Goal: Transaction & Acquisition: Book appointment/travel/reservation

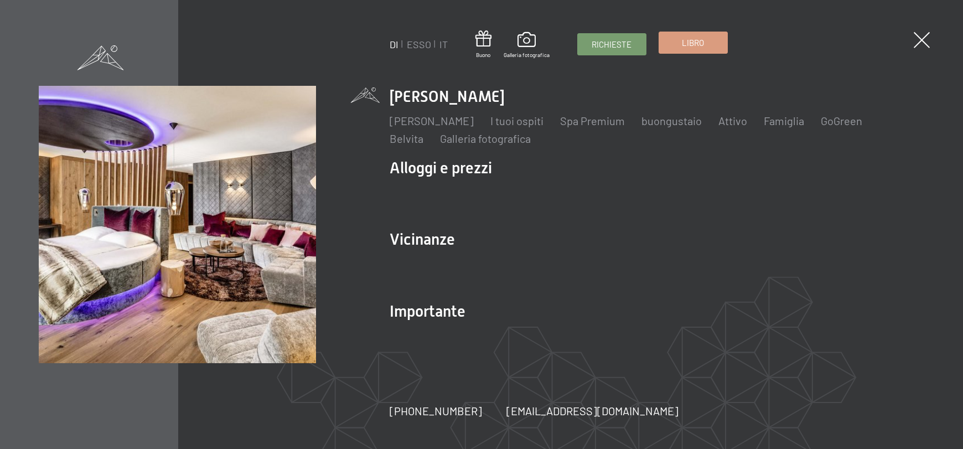
click at [680, 37] on link "Libro" at bounding box center [693, 42] width 68 height 21
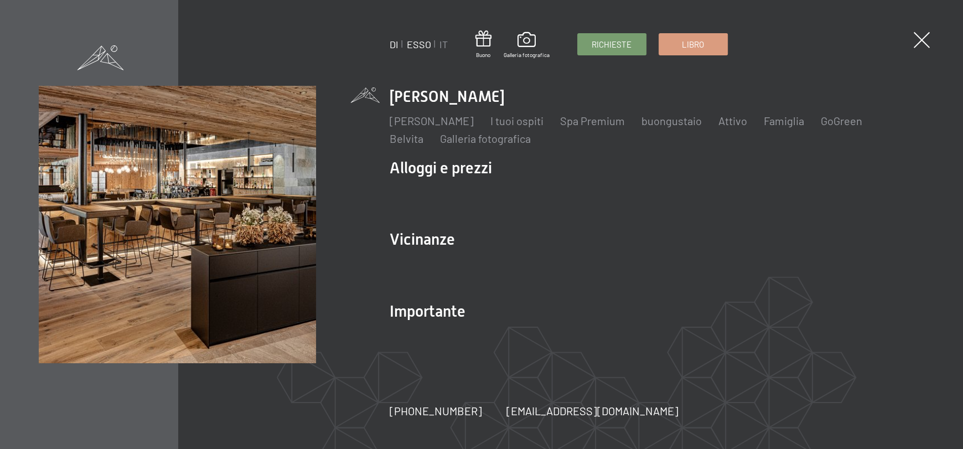
click at [420, 42] on font "ESSO" at bounding box center [419, 44] width 24 height 12
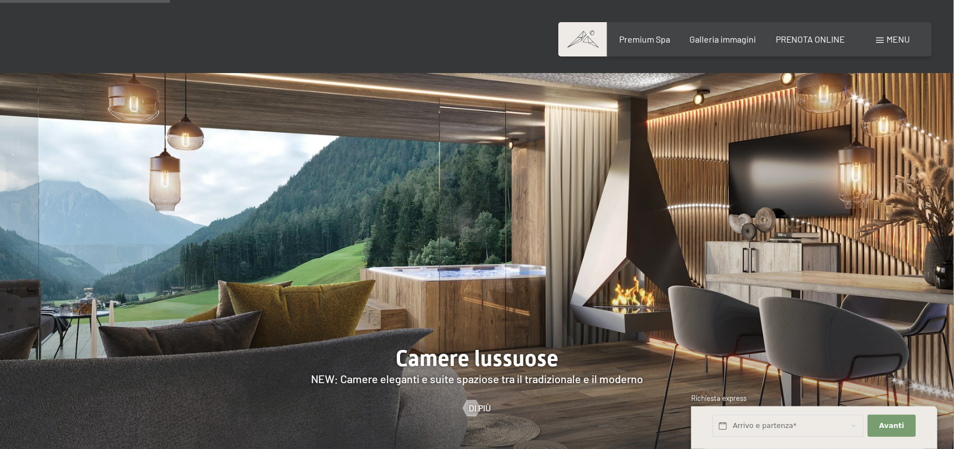
scroll to position [1052, 0]
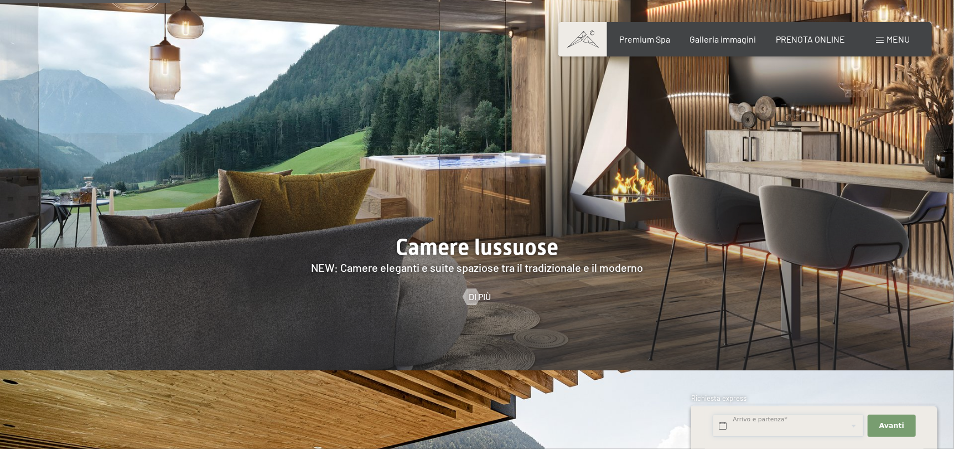
click at [804, 434] on input "text" at bounding box center [788, 426] width 151 height 23
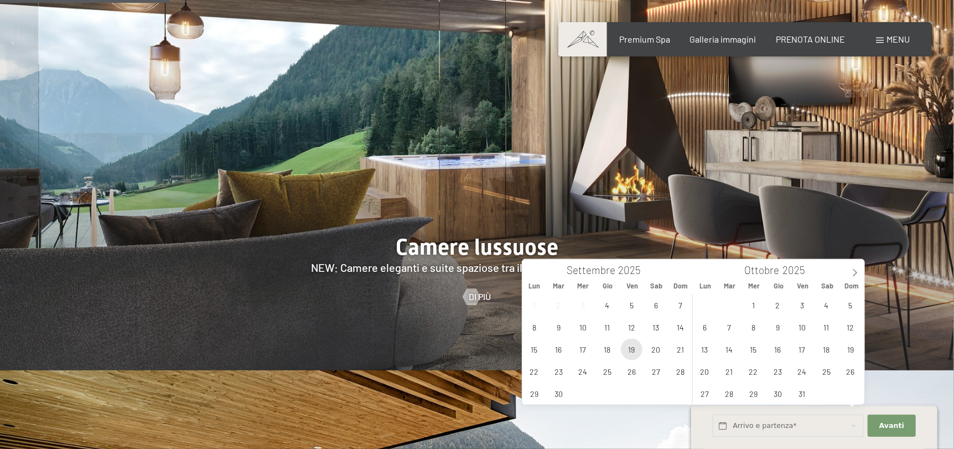
click at [636, 354] on span "19" at bounding box center [632, 350] width 22 height 22
click at [534, 373] on span "22" at bounding box center [535, 372] width 22 height 22
type input "Ven. 19/09/2025 - Lun. 22/09/2025"
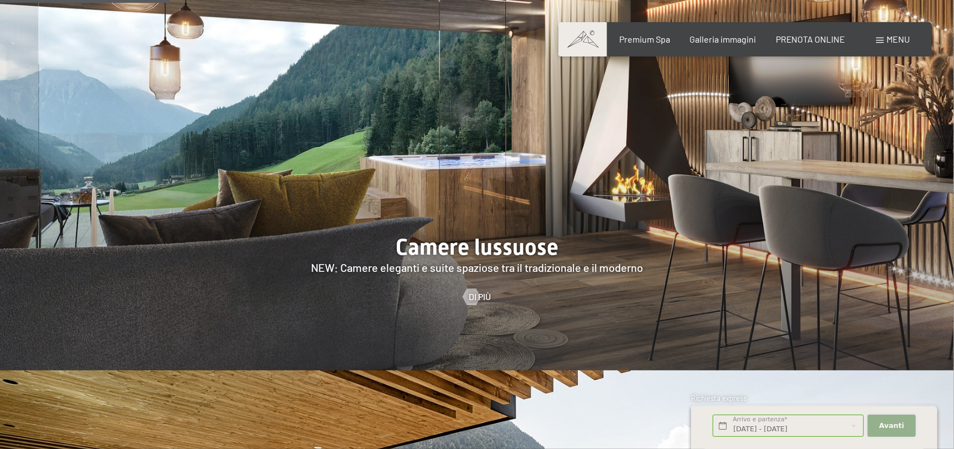
click at [892, 424] on span "Avanti" at bounding box center [892, 426] width 25 height 10
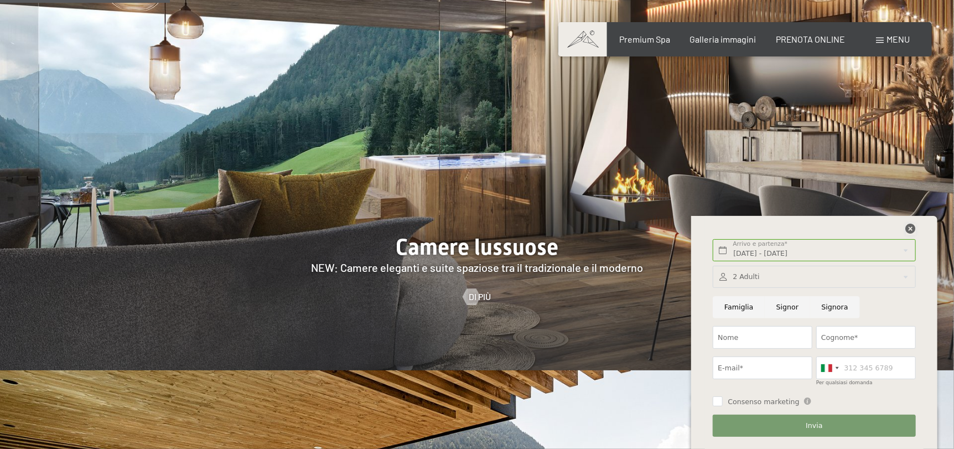
click at [912, 229] on icon at bounding box center [911, 229] width 10 height 10
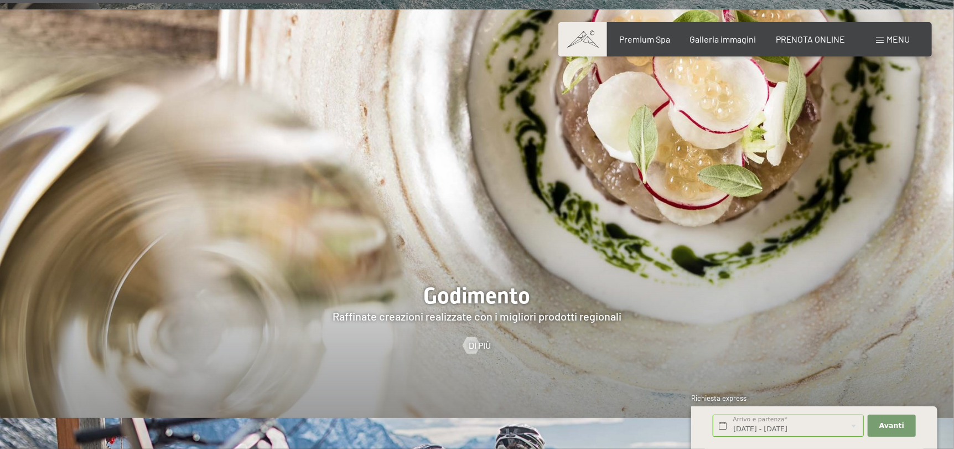
scroll to position [1771, 0]
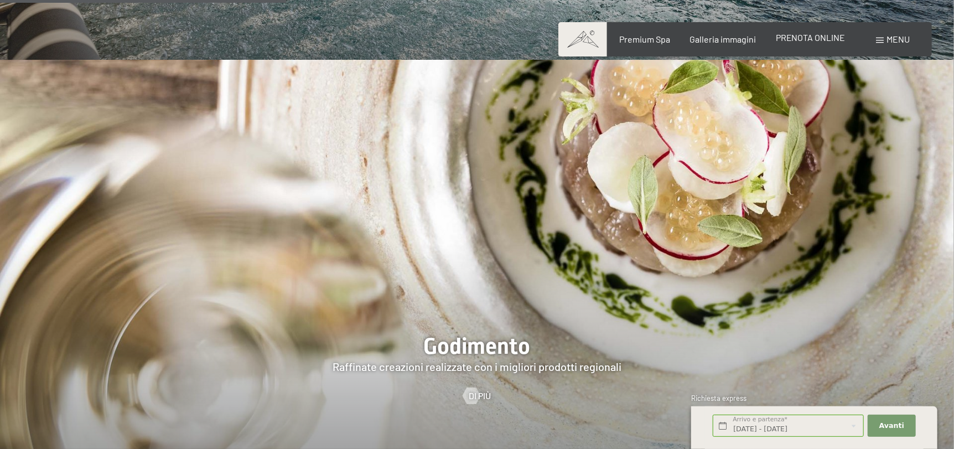
click at [806, 43] on span "PRENOTA ONLINE" at bounding box center [811, 37] width 70 height 11
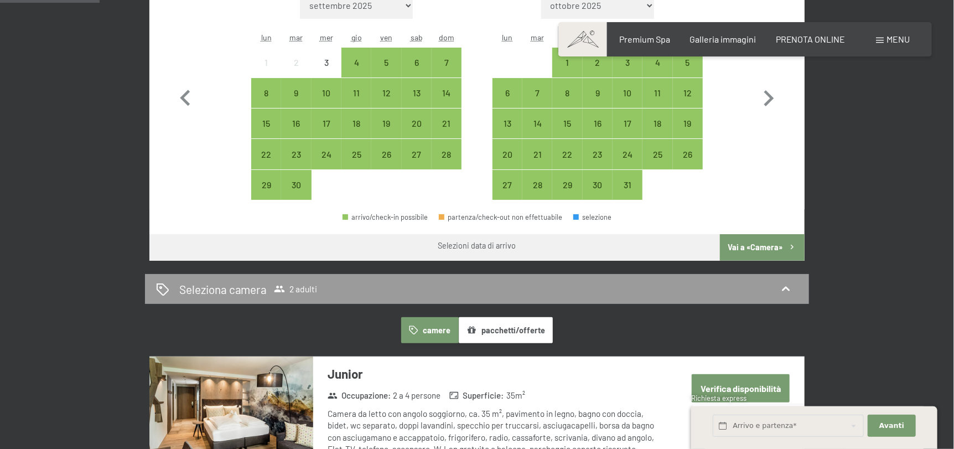
scroll to position [332, 0]
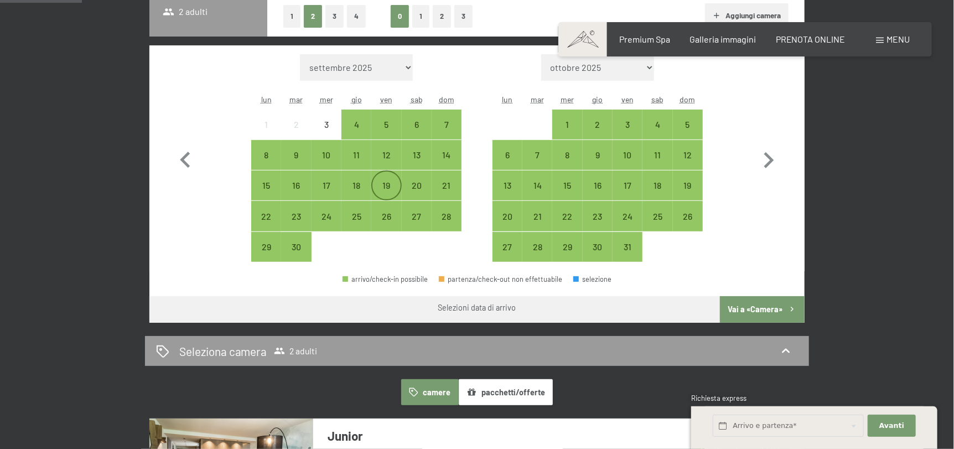
click at [383, 178] on div "19" at bounding box center [387, 186] width 28 height 28
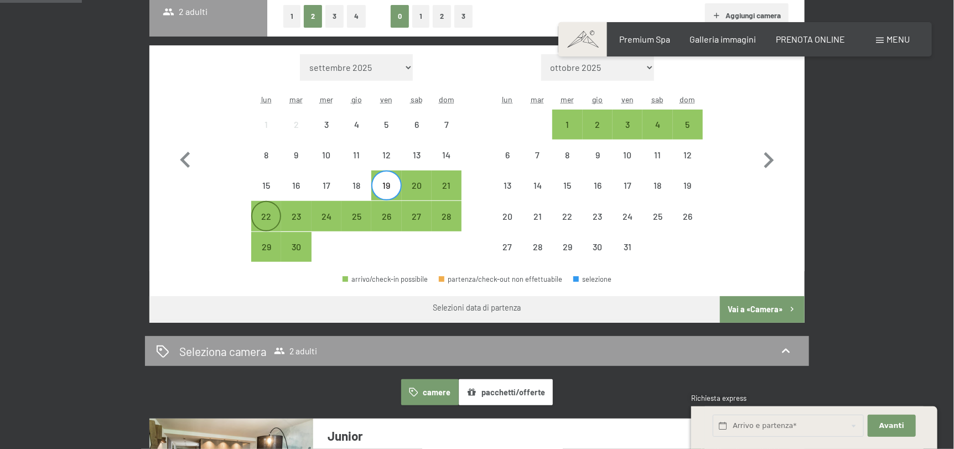
click at [271, 215] on div "22" at bounding box center [266, 226] width 28 height 28
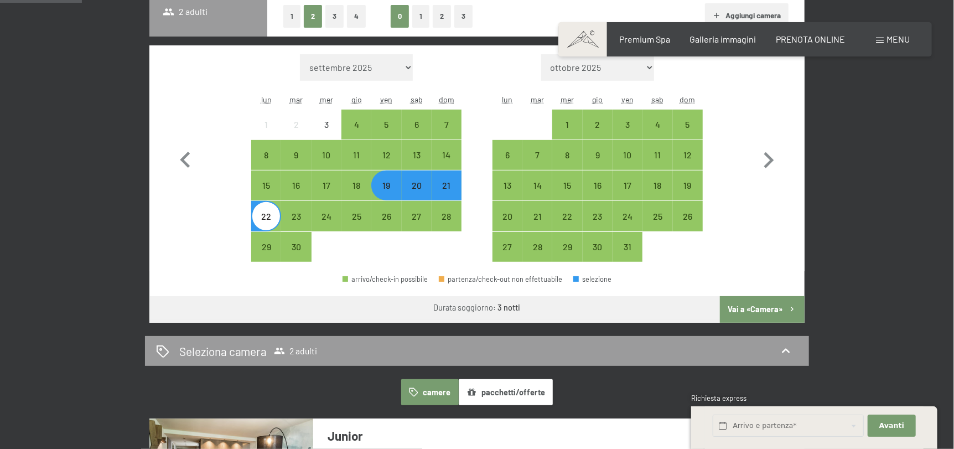
click at [748, 307] on button "Vai a «Camera»" at bounding box center [762, 309] width 85 height 27
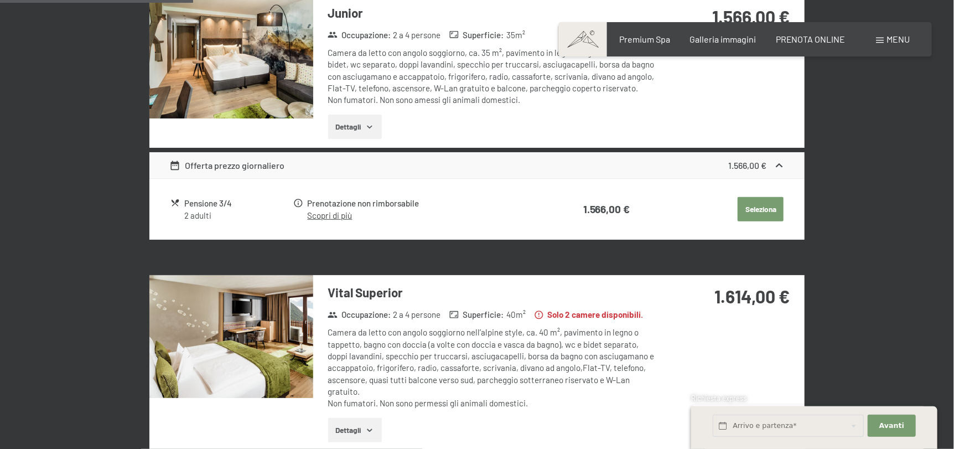
scroll to position [494, 0]
